Goal: Check status: Check status

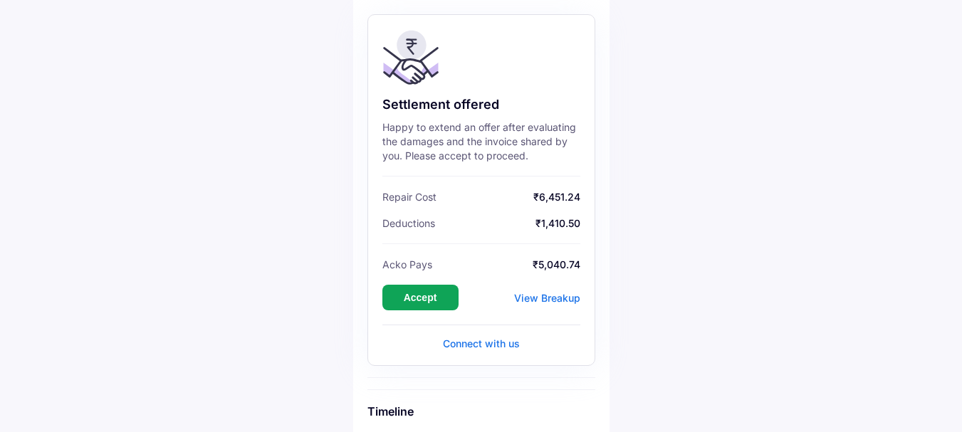
scroll to position [142, 0]
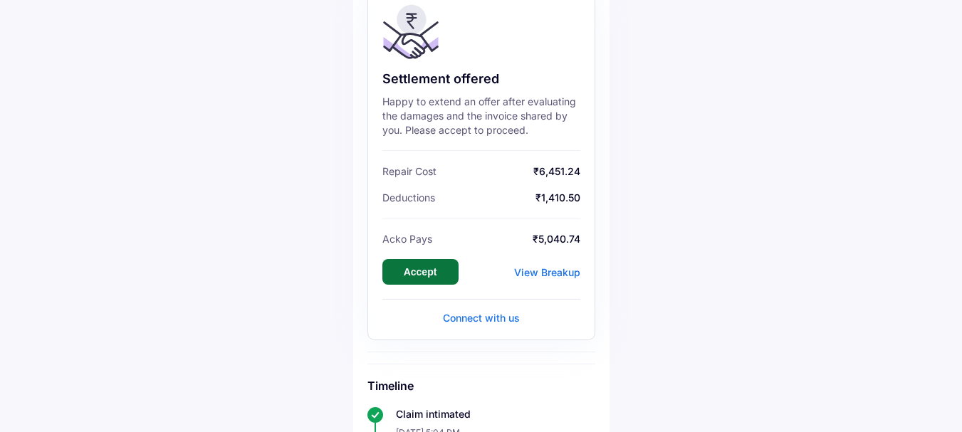
click at [420, 271] on button "Accept" at bounding box center [420, 272] width 76 height 26
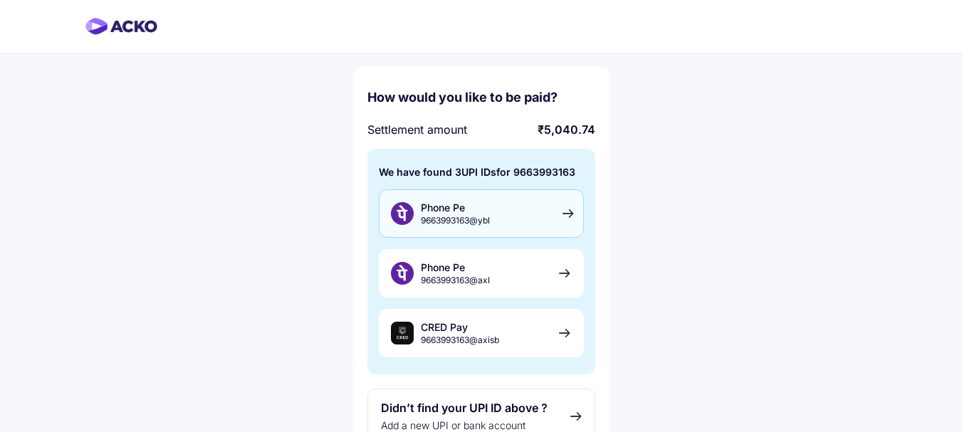
click at [567, 214] on div "Phone Pe 9663993163@ybl" at bounding box center [481, 213] width 205 height 48
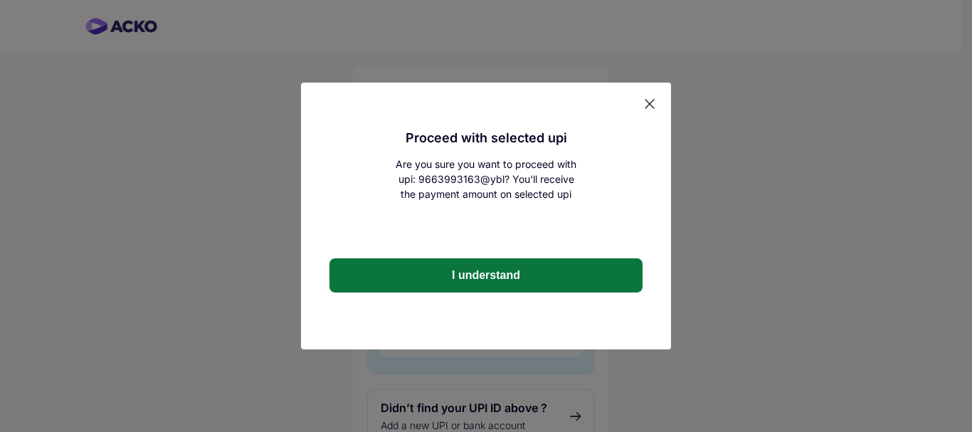
click at [509, 280] on button "I understand" at bounding box center [486, 275] width 313 height 34
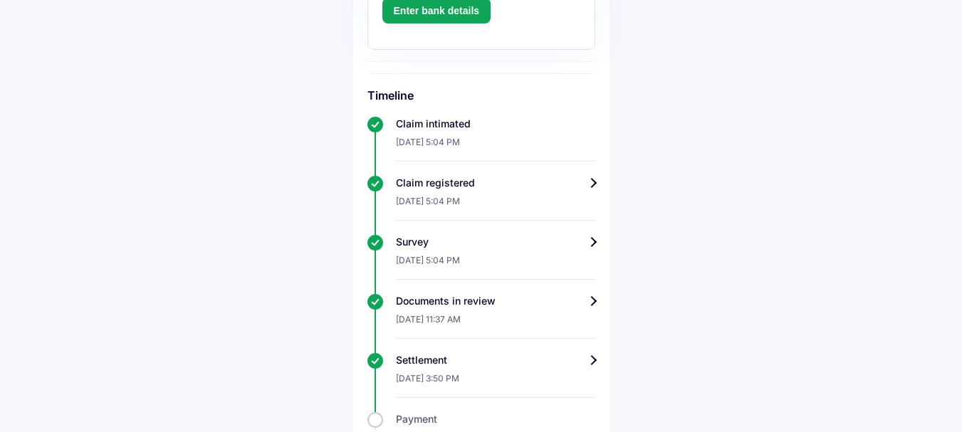
scroll to position [366, 0]
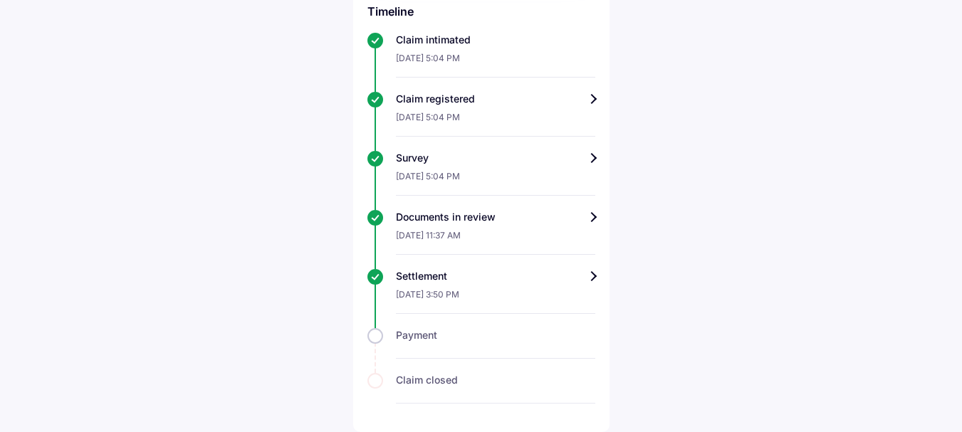
click at [595, 274] on div "Settlement" at bounding box center [495, 276] width 199 height 14
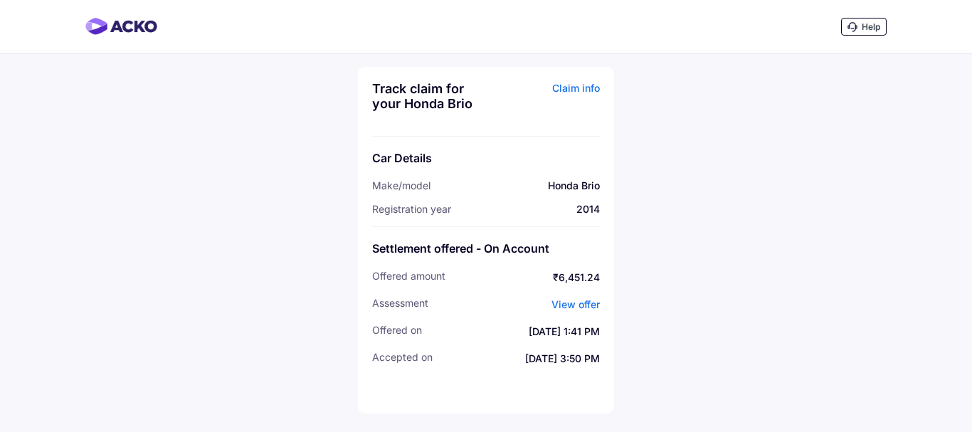
click at [572, 300] on link "View offer" at bounding box center [576, 304] width 48 height 12
click at [125, 28] on img at bounding box center [121, 26] width 72 height 17
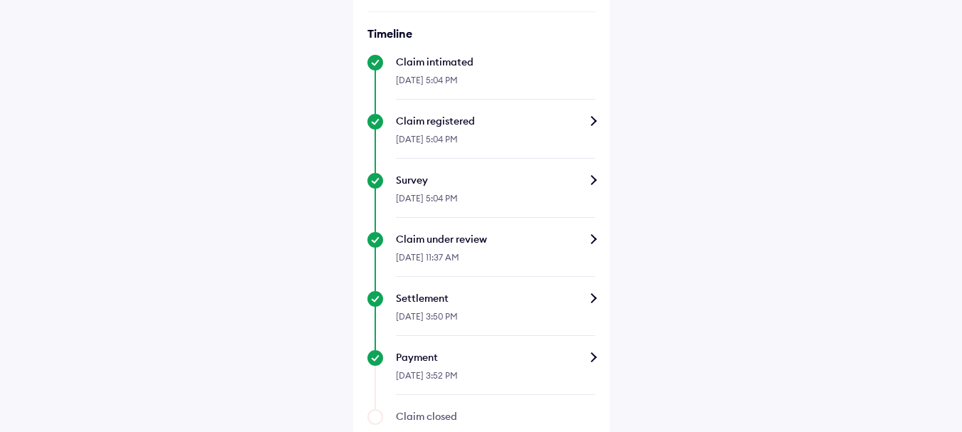
scroll to position [367, 0]
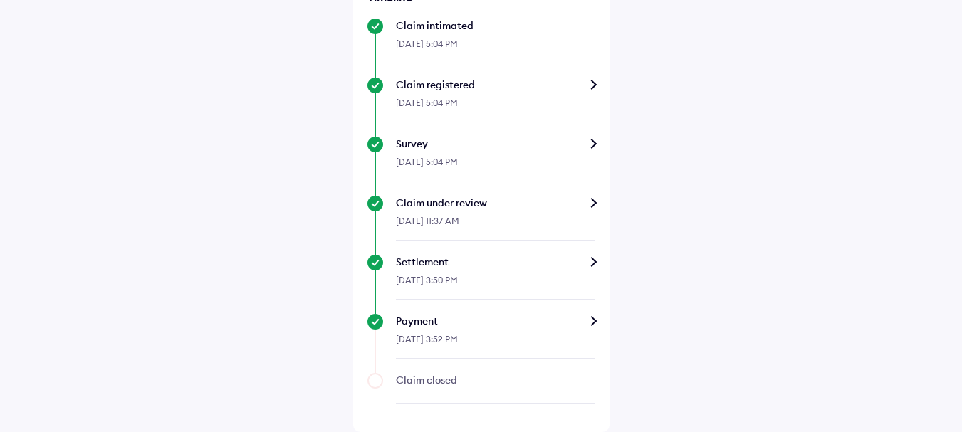
click at [589, 316] on div "Payment" at bounding box center [495, 321] width 199 height 14
